Goal: Navigation & Orientation: Go to known website

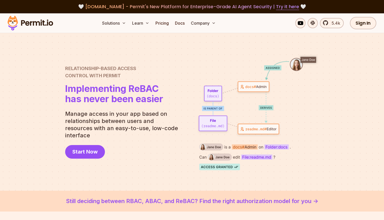
click at [207, 52] on div at bounding box center [192, 111] width 384 height 157
click at [224, 45] on div at bounding box center [192, 111] width 384 height 157
click at [244, 39] on div at bounding box center [192, 111] width 384 height 157
click at [247, 32] on div "Solutions Learn Pricing Docs Company 5.4k Sign In Start Now" at bounding box center [192, 23] width 384 height 20
click at [32, 24] on img at bounding box center [30, 22] width 50 height 17
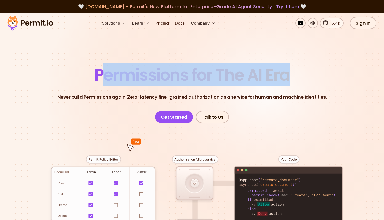
drag, startPoint x: 113, startPoint y: 74, endPoint x: 303, endPoint y: 75, distance: 190.1
click at [305, 75] on header "Permissions for The AI Era Never build Permissions again. Zero-latency fine-gra…" at bounding box center [192, 95] width 359 height 56
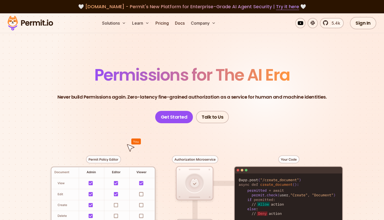
click at [298, 73] on header "Permissions for The AI Era Never build Permissions again. Zero-latency fine-gra…" at bounding box center [192, 95] width 359 height 56
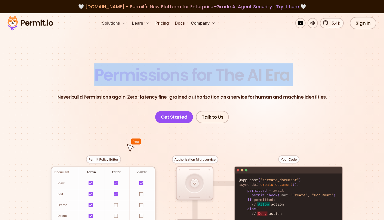
drag, startPoint x: 298, startPoint y: 73, endPoint x: 259, endPoint y: 76, distance: 39.1
click at [291, 73] on header "Permissions for The AI Era Never build Permissions again. Zero-latency fine-gra…" at bounding box center [192, 95] width 359 height 56
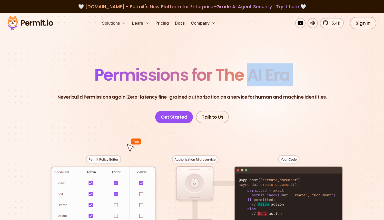
drag, startPoint x: 250, startPoint y: 77, endPoint x: 246, endPoint y: 77, distance: 3.9
click at [250, 77] on span "Permissions for The AI Era" at bounding box center [191, 74] width 195 height 23
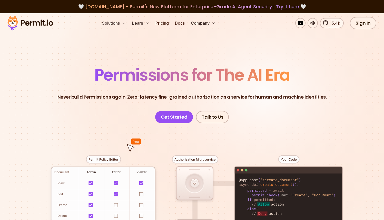
click at [232, 78] on span "Permissions for The AI Era" at bounding box center [191, 74] width 195 height 23
click at [225, 79] on span "Permissions for The AI Era" at bounding box center [191, 74] width 195 height 23
click at [200, 82] on span "Permissions for The AI Era" at bounding box center [191, 74] width 195 height 23
click at [185, 83] on span "Permissions for The AI Era" at bounding box center [191, 74] width 195 height 23
drag, startPoint x: 161, startPoint y: 86, endPoint x: 137, endPoint y: 87, distance: 23.9
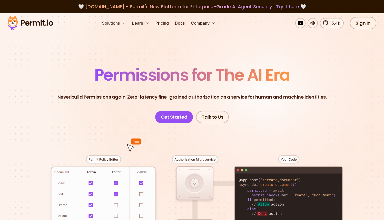
click at [160, 86] on span "Permissions for The AI Era" at bounding box center [191, 74] width 195 height 23
drag, startPoint x: 137, startPoint y: 87, endPoint x: 90, endPoint y: 89, distance: 46.7
click at [130, 88] on header "Permissions for The AI Era Never build Permissions again. Zero-latency fine-gra…" at bounding box center [192, 95] width 359 height 56
drag, startPoint x: 92, startPoint y: 90, endPoint x: 230, endPoint y: 77, distance: 138.2
click at [192, 85] on header "Permissions for The AI Era Never build Permissions again. Zero-latency fine-gra…" at bounding box center [192, 95] width 359 height 56
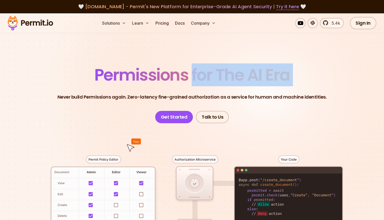
click at [232, 77] on span "Permissions for The AI Era" at bounding box center [191, 74] width 195 height 23
